Goal: Task Accomplishment & Management: Manage account settings

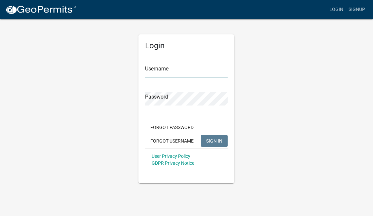
type input "Klsmith"
click at [216, 142] on span "SIGN IN" at bounding box center [214, 140] width 16 height 5
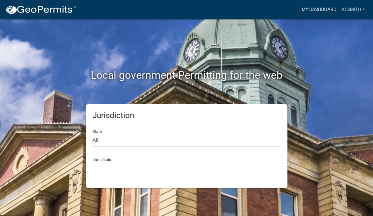
click at [314, 12] on link "My Dashboard" at bounding box center [319, 9] width 40 height 13
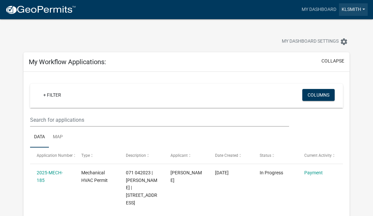
click at [364, 10] on link "Klsmith" at bounding box center [353, 9] width 29 height 13
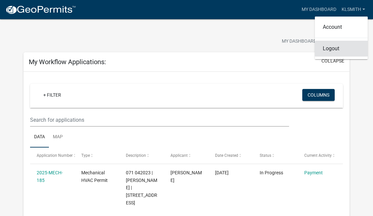
click at [334, 47] on link "Logout" at bounding box center [341, 49] width 53 height 16
